Goal: Transaction & Acquisition: Book appointment/travel/reservation

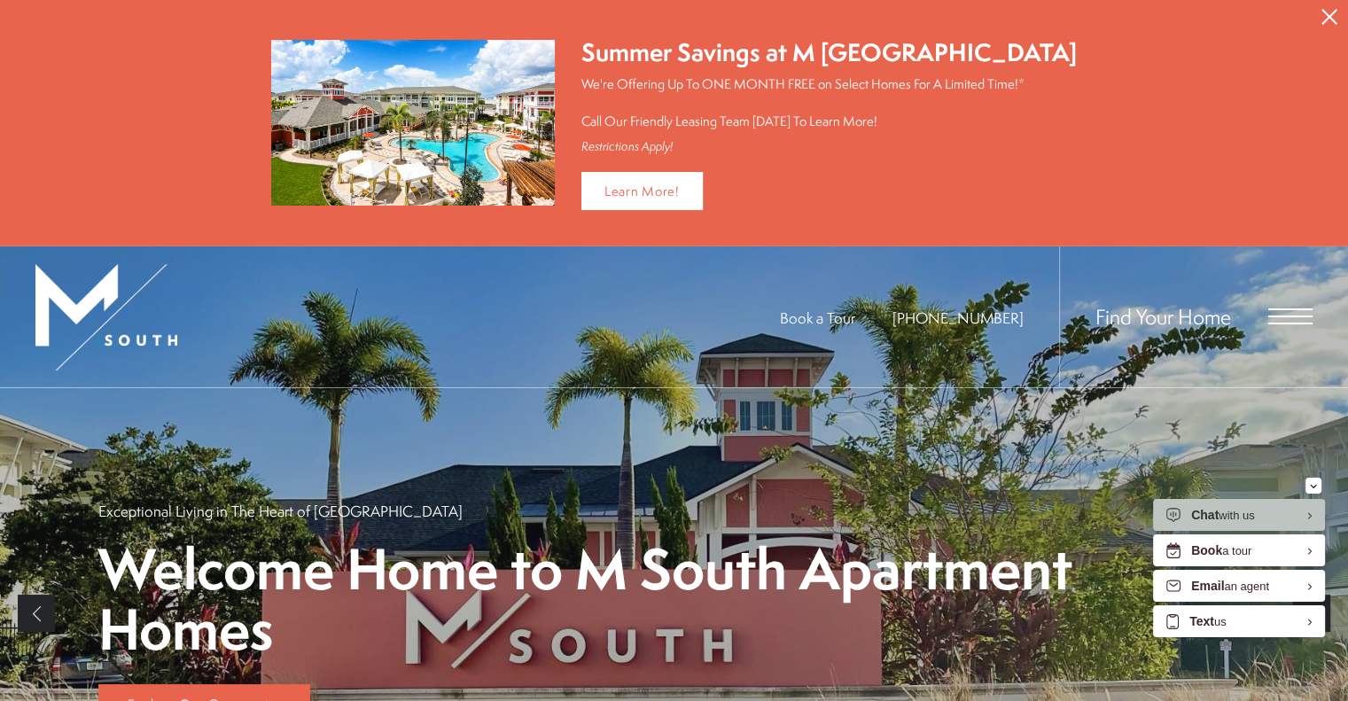
click at [1286, 308] on span "Open Menu" at bounding box center [1290, 309] width 44 height 2
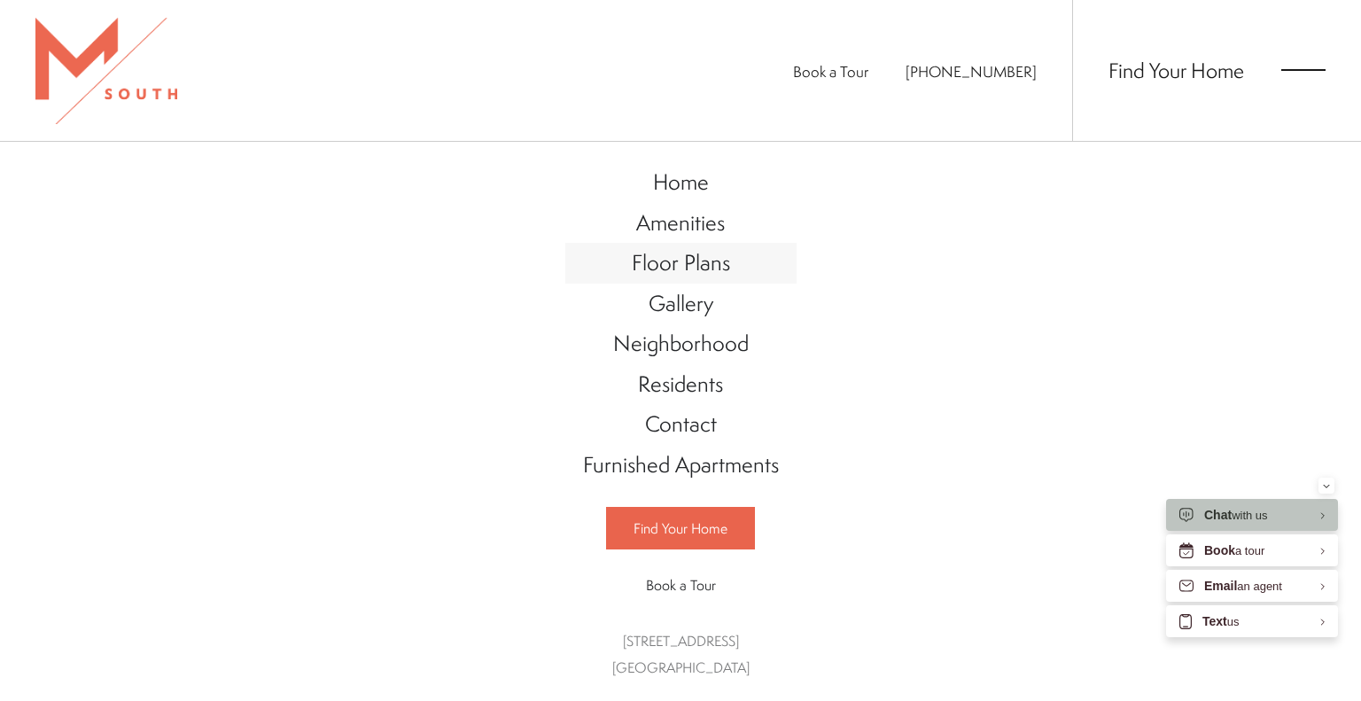
click at [736, 269] on link "Floor Plans" at bounding box center [680, 263] width 231 height 41
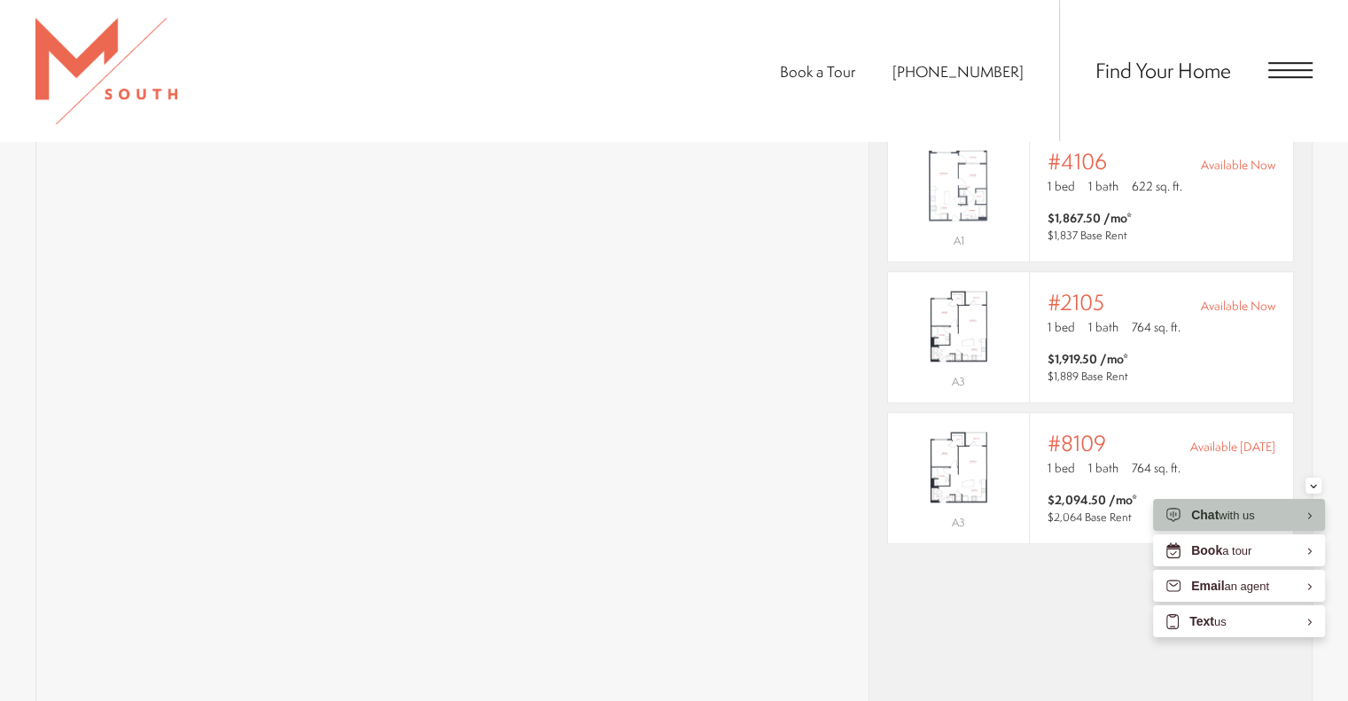
scroll to position [1412, 0]
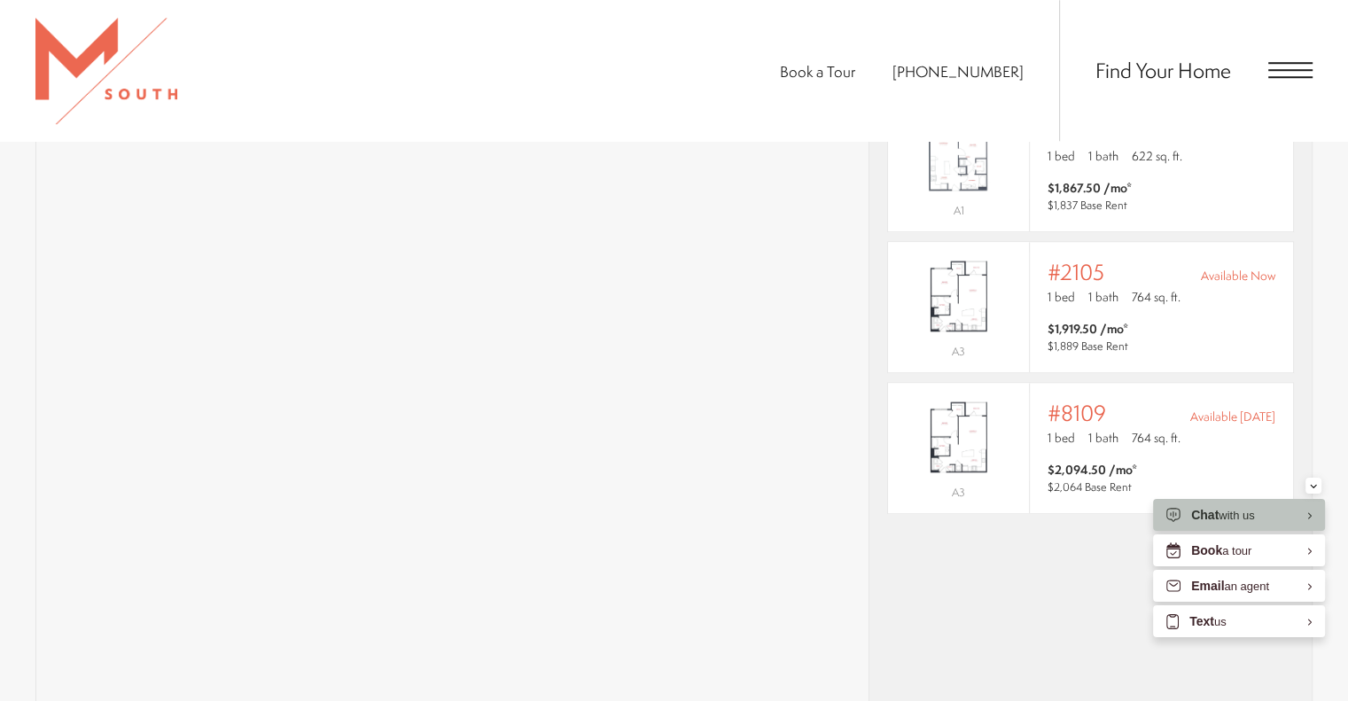
click at [1031, 595] on div "* Total monthly leasing prices include base rent, all mandatory monthly fees an…" at bounding box center [1090, 360] width 442 height 717
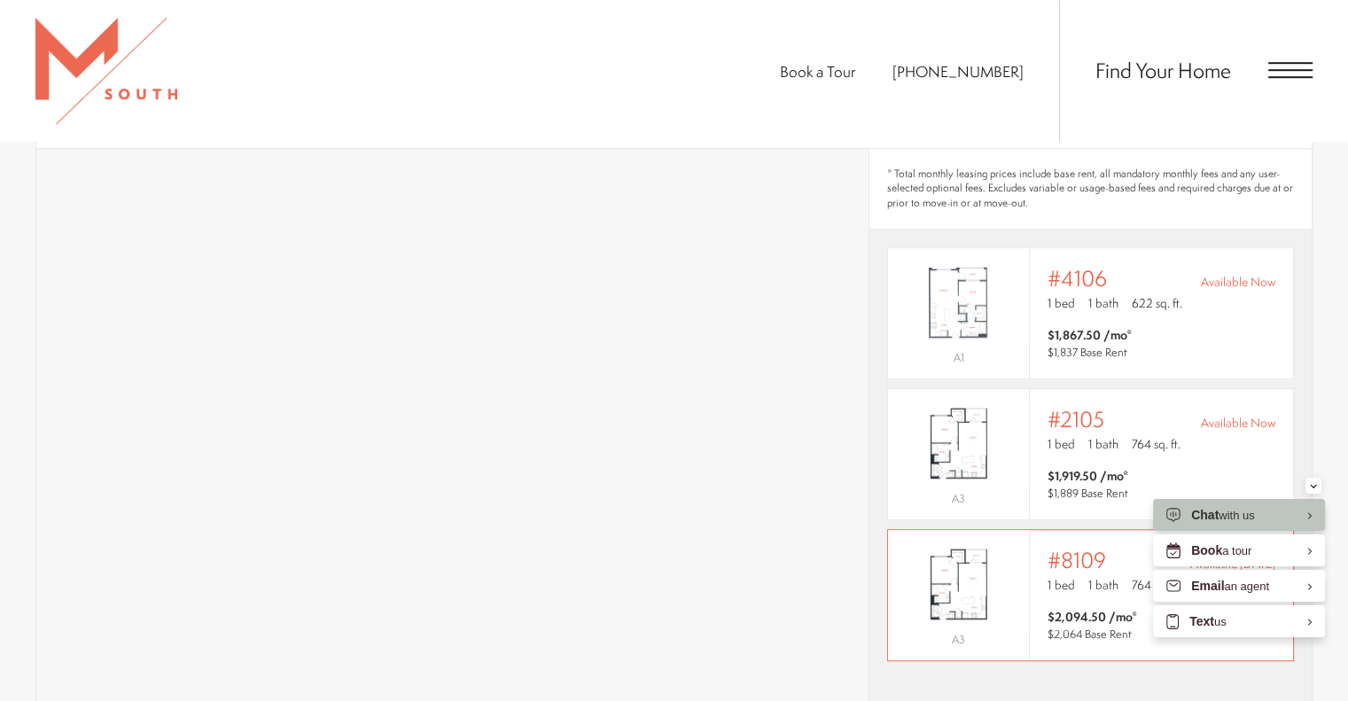
scroll to position [1235, 0]
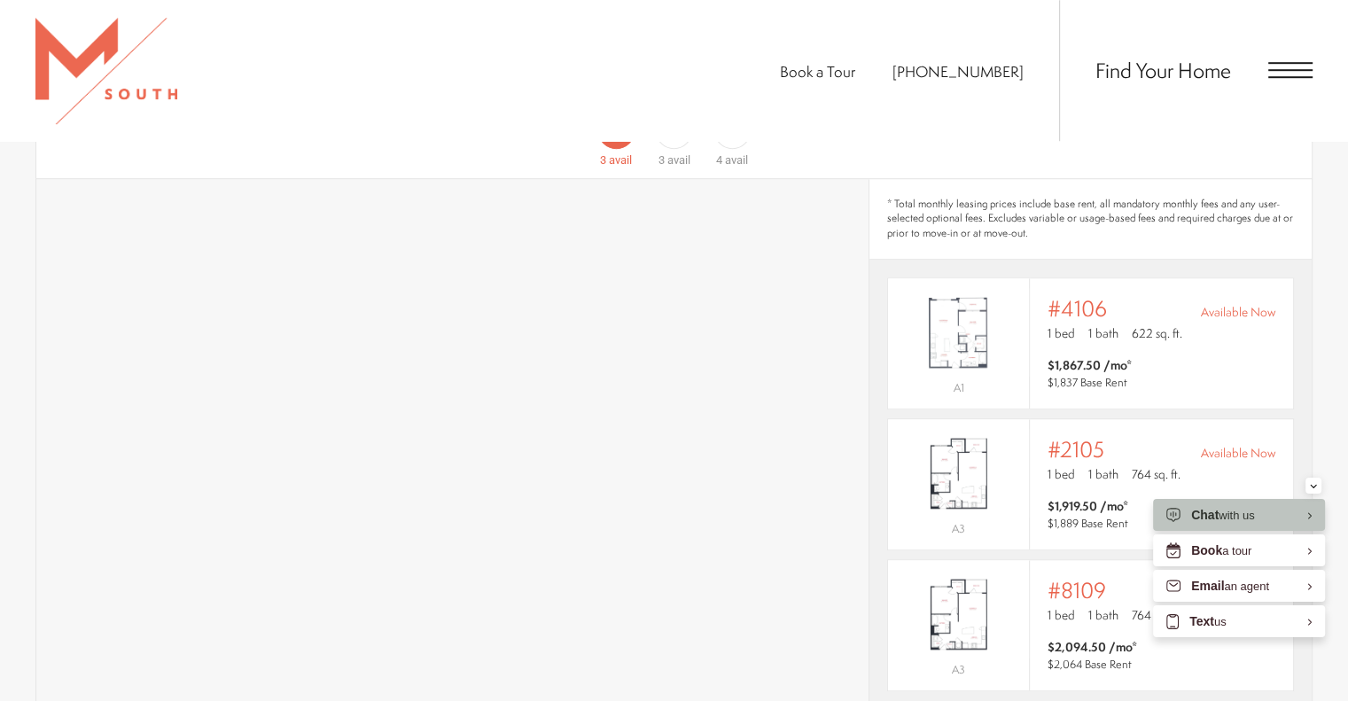
click at [997, 197] on span "* Total monthly leasing prices include base rent, all mandatory monthly fees an…" at bounding box center [1090, 219] width 407 height 44
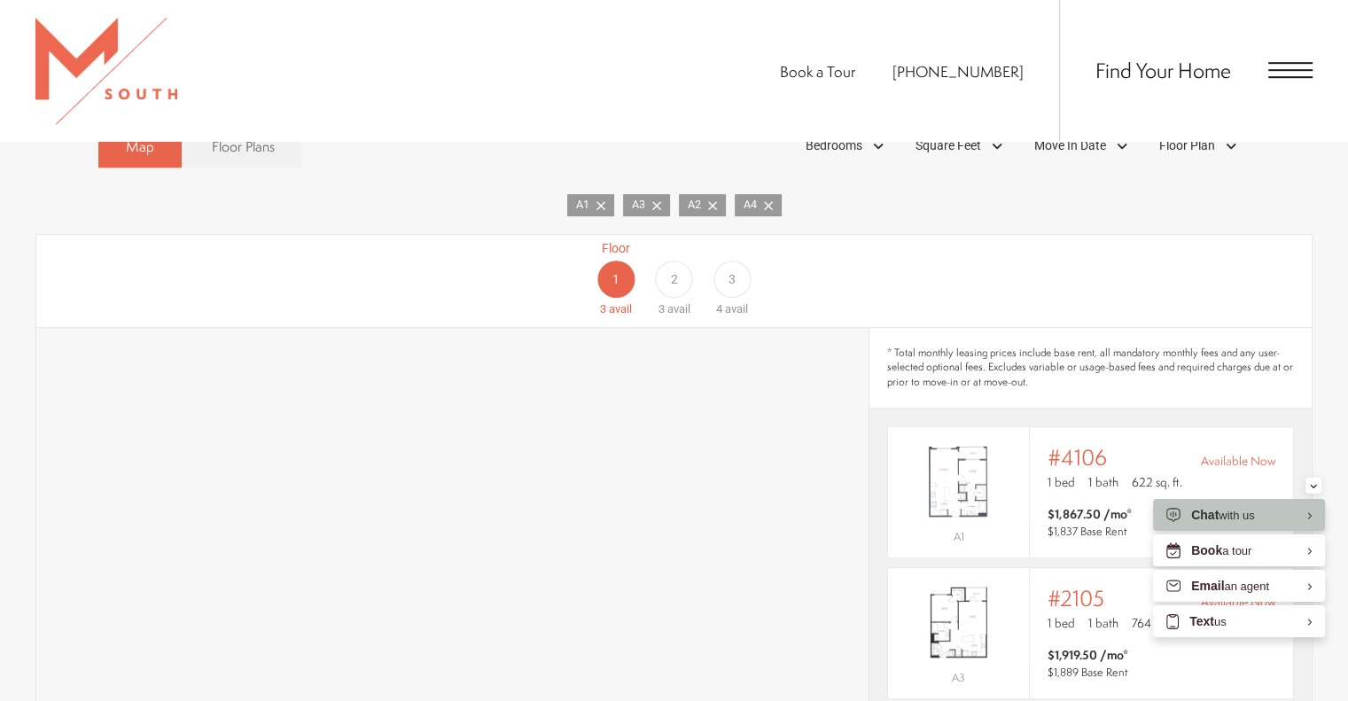
scroll to position [1058, 0]
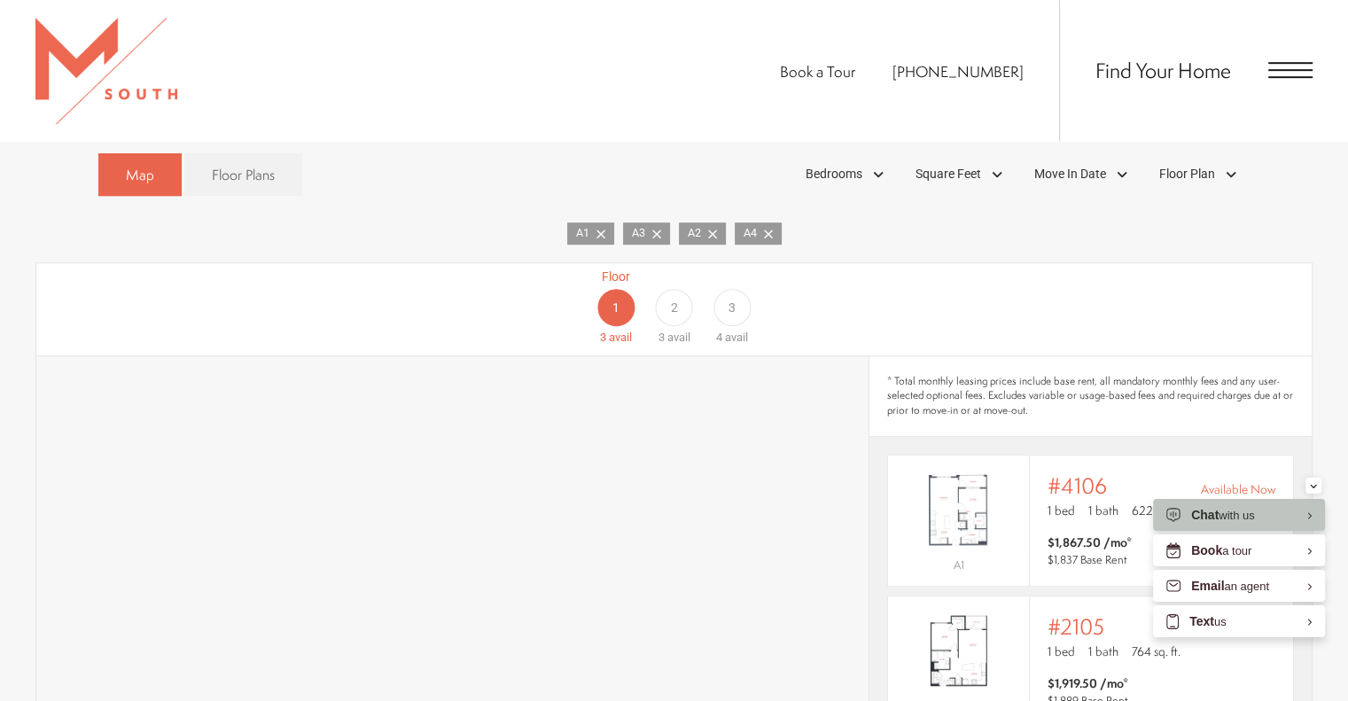
click at [680, 289] on div "2" at bounding box center [673, 307] width 37 height 37
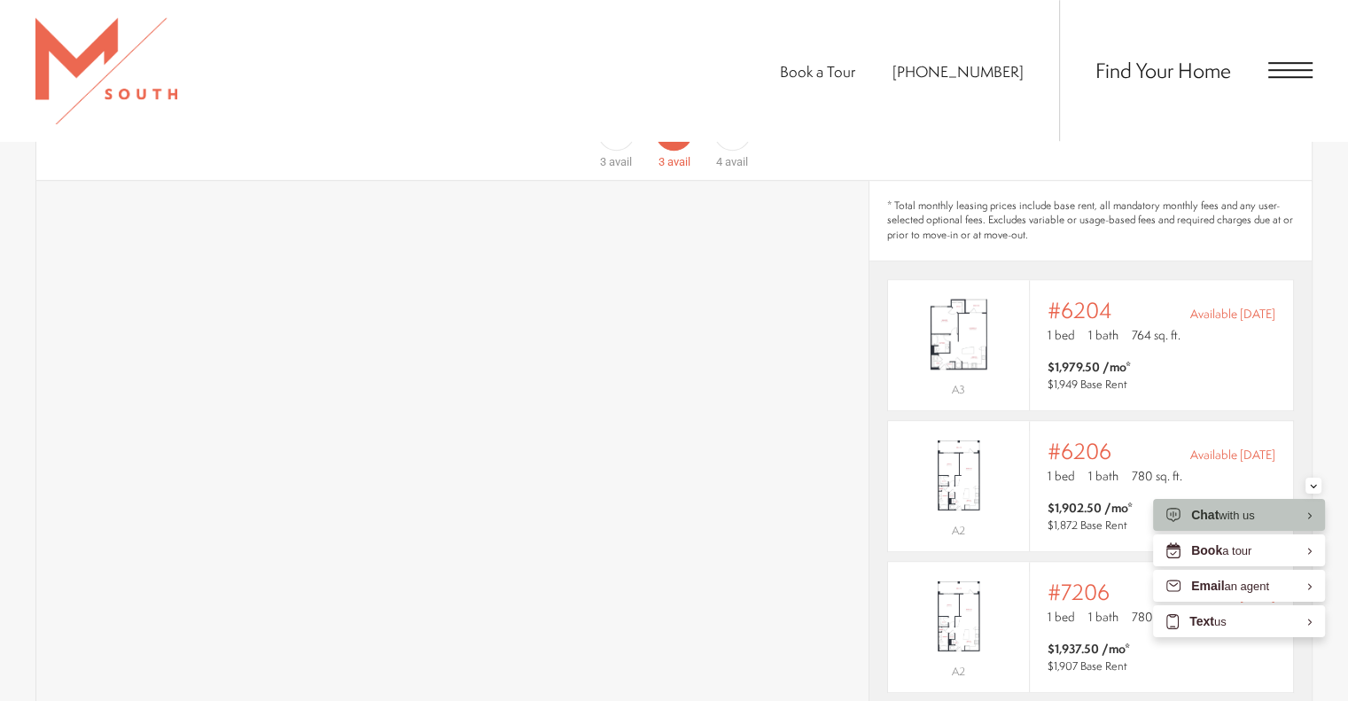
scroll to position [1235, 0]
click at [1105, 324] on span "1 bath" at bounding box center [1103, 333] width 30 height 18
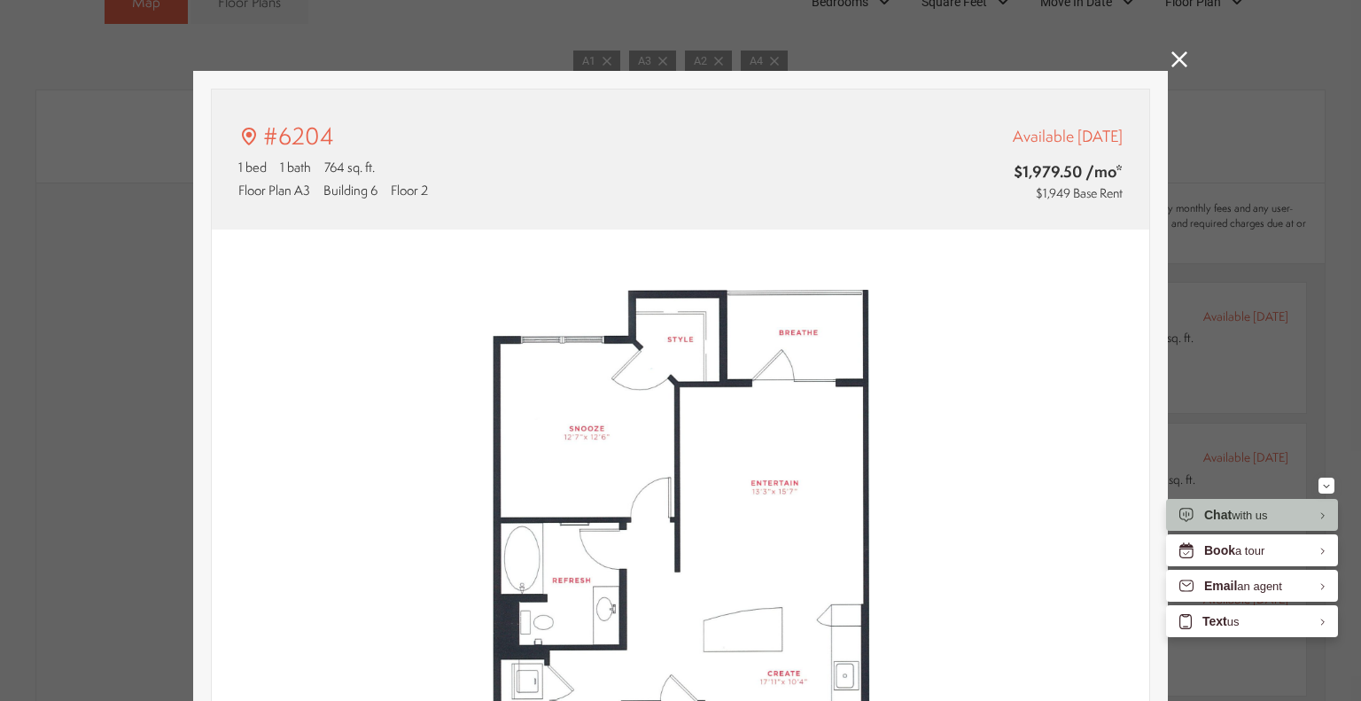
scroll to position [89, 0]
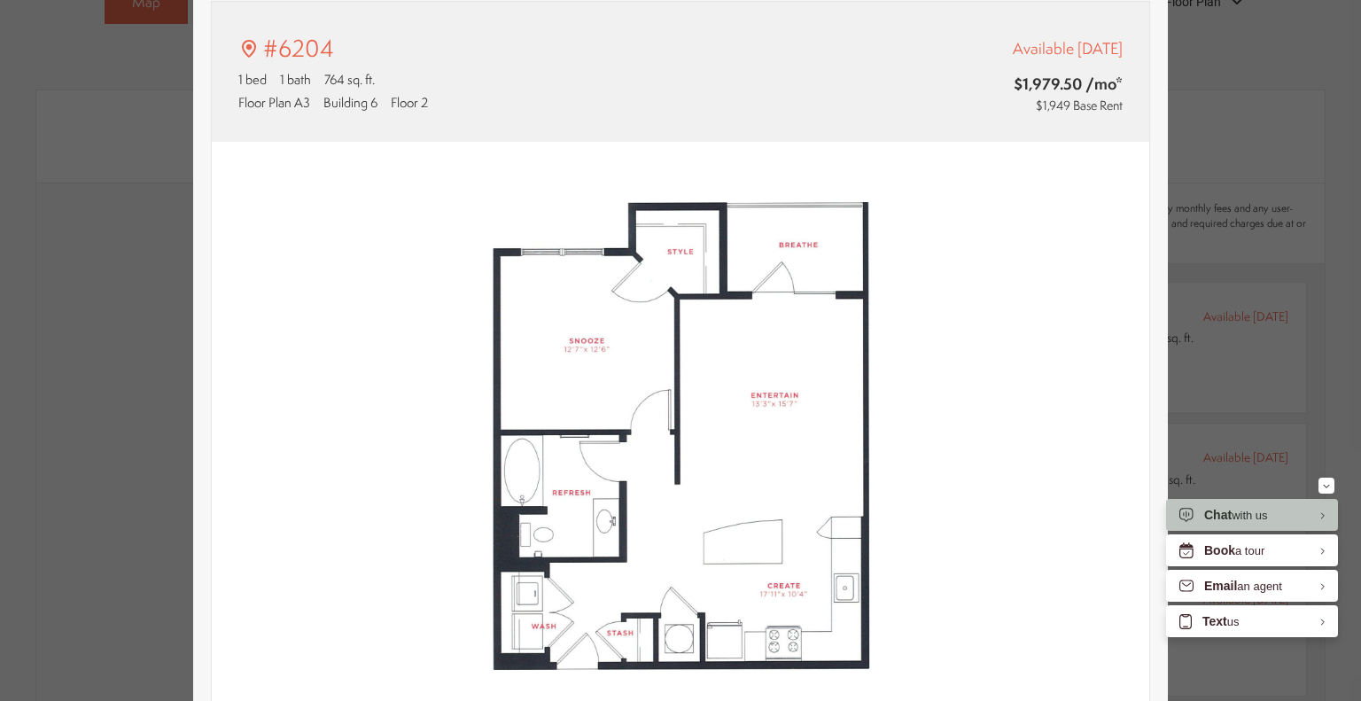
type input "**********"
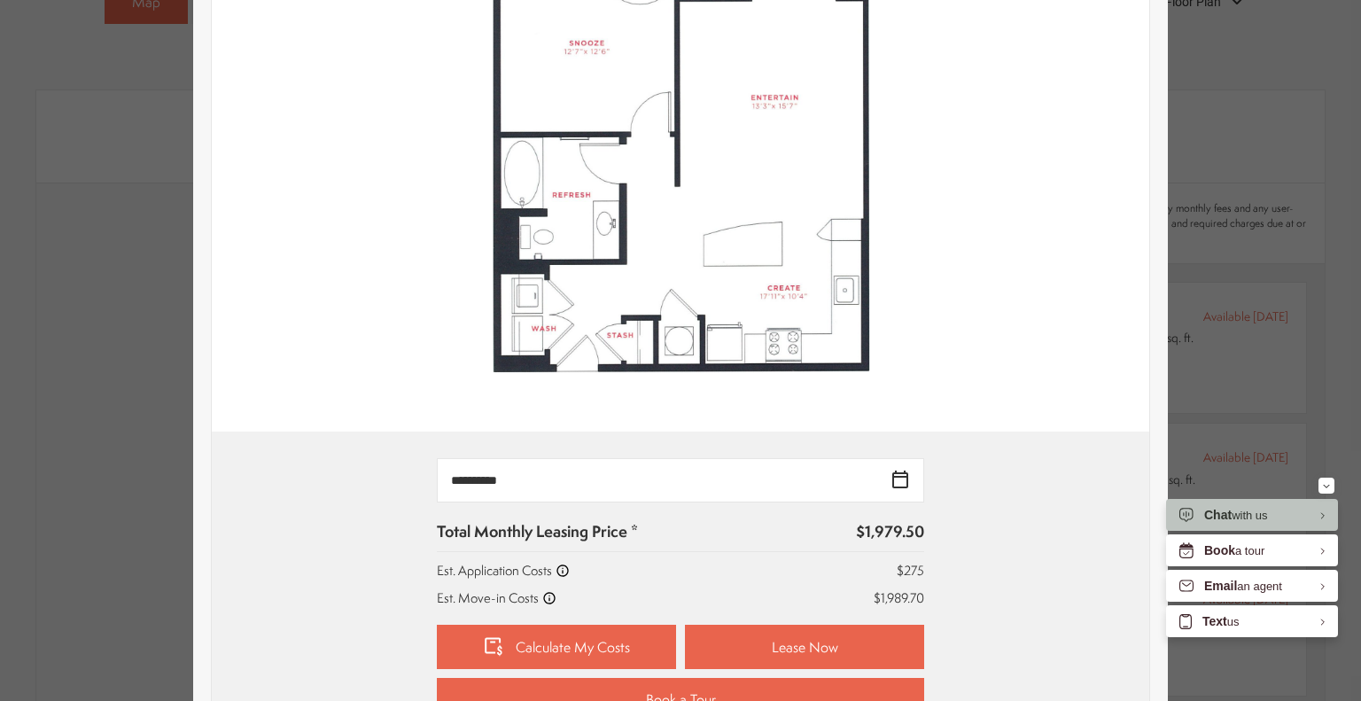
scroll to position [532, 0]
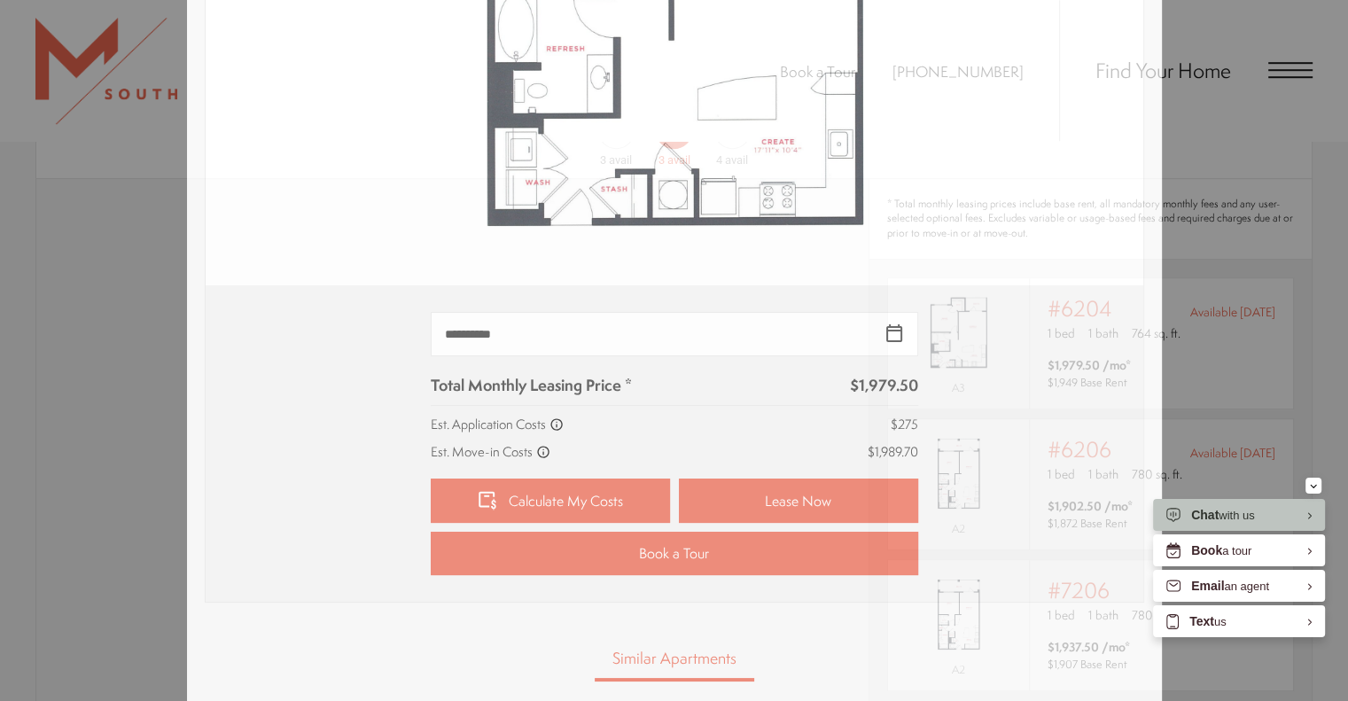
click at [1246, 165] on div "#6204 1 bed 1 bath 764 sq. ft. Floor Plan A3 Building 6 Floor 2 Available [DATE…" at bounding box center [674, 350] width 1348 height 701
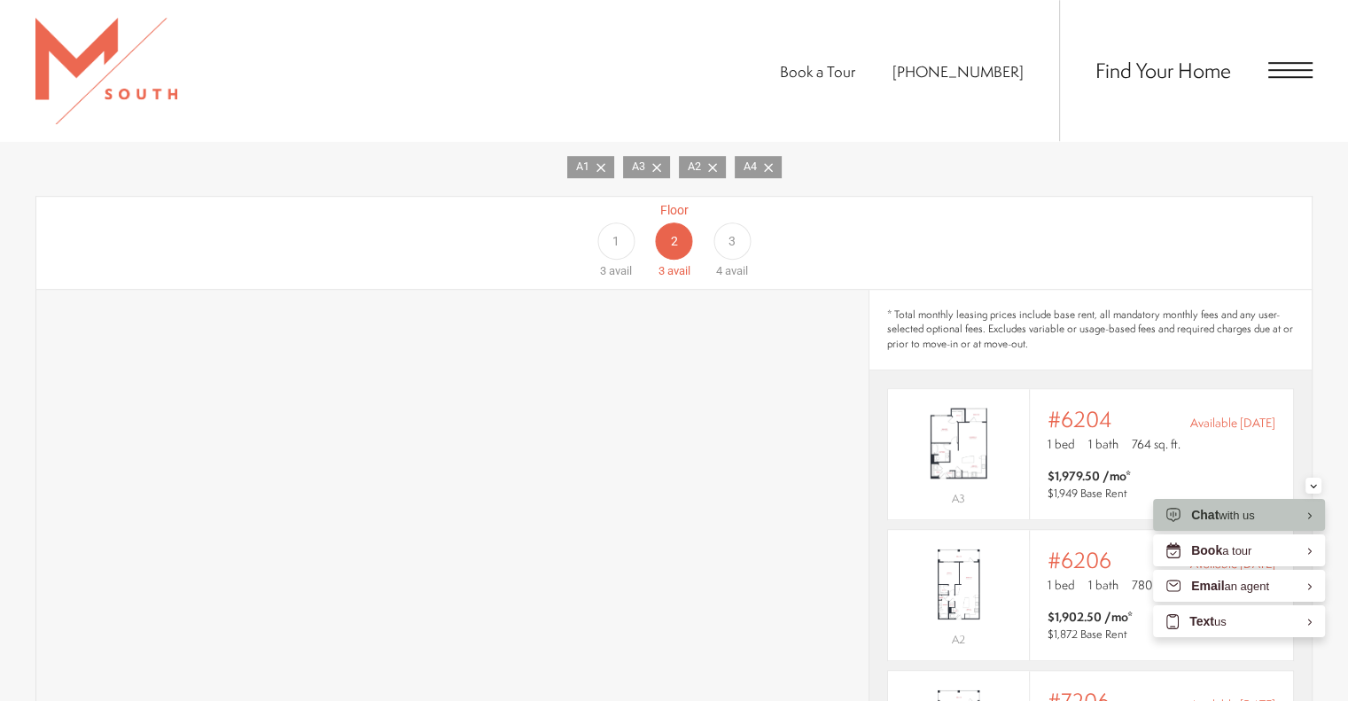
scroll to position [969, 0]
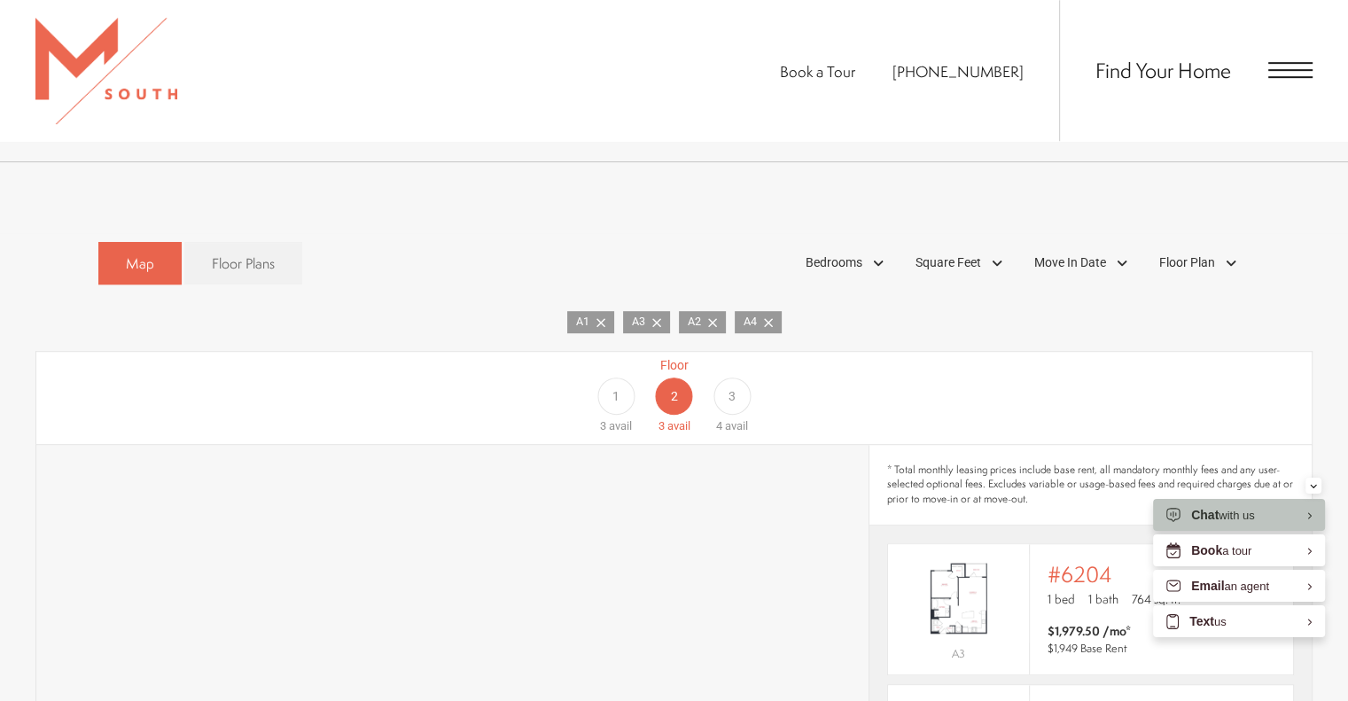
click at [726, 377] on div "3" at bounding box center [731, 395] width 37 height 37
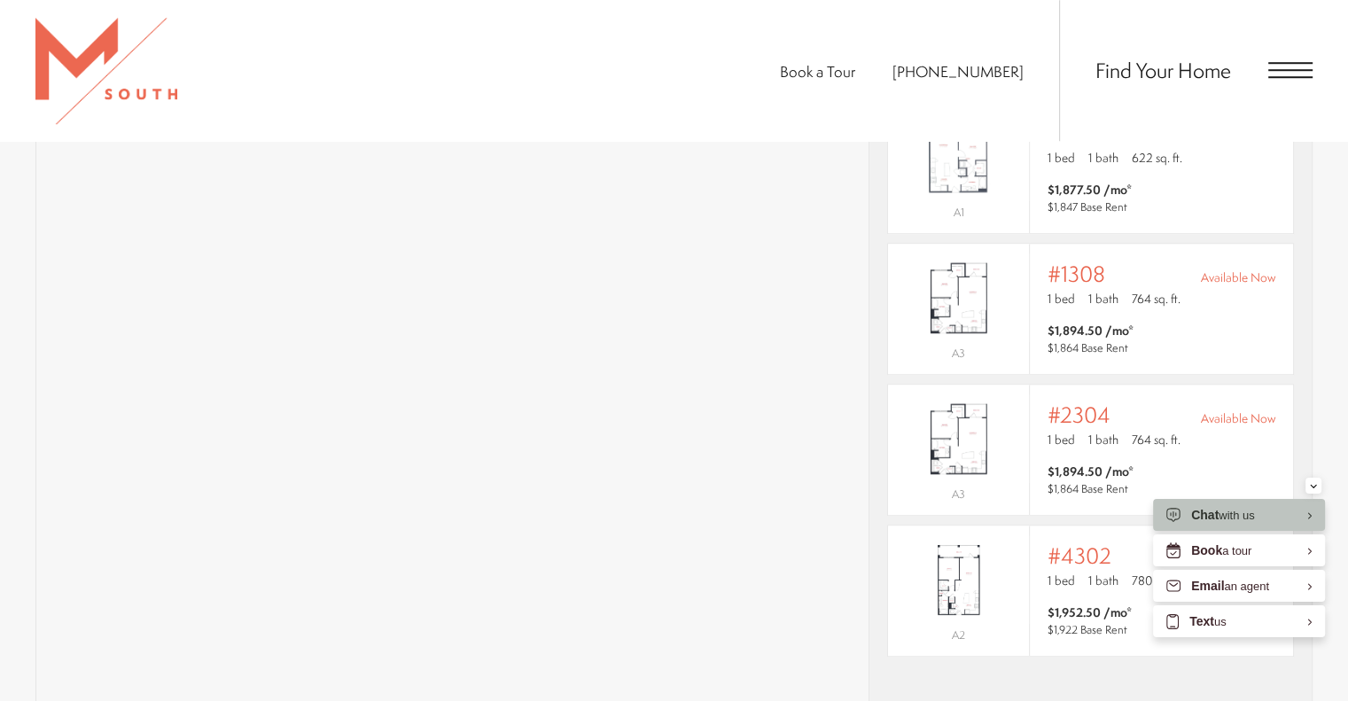
scroll to position [1415, 0]
